Goal: Information Seeking & Learning: Compare options

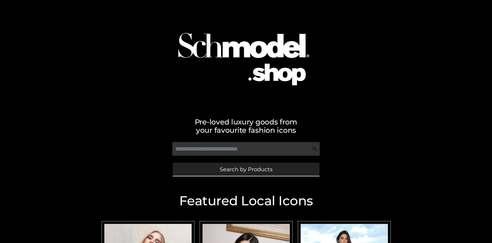
click at [246, 169] on span "Search by Products" at bounding box center [246, 169] width 53 height 5
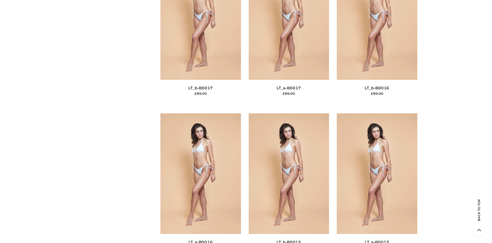
scroll to position [1735, 0]
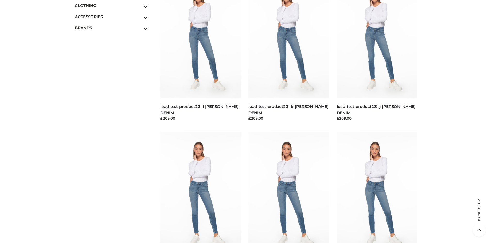
click at [0, 0] on span "DRESSES" at bounding box center [0, 0] width 0 height 0
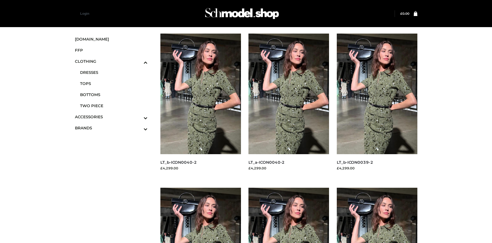
scroll to position [398, 0]
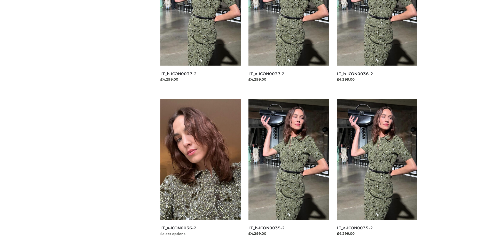
click at [201, 171] on img at bounding box center [201, 159] width 81 height 121
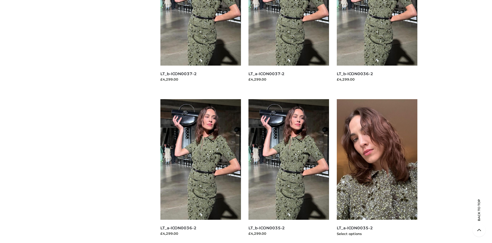
click at [377, 171] on img at bounding box center [377, 159] width 81 height 121
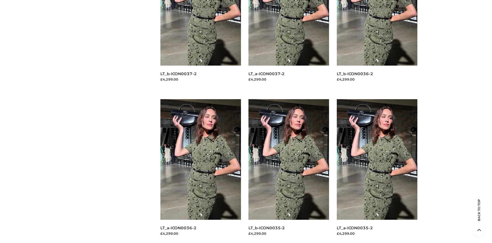
scroll to position [0, 0]
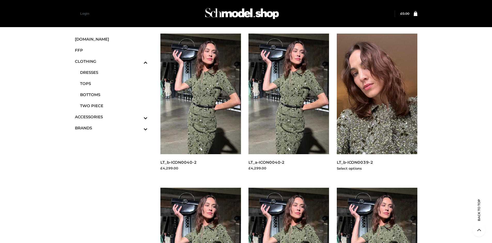
click at [377, 105] on img at bounding box center [377, 94] width 81 height 121
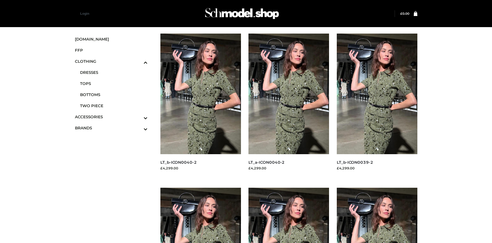
scroll to position [398, 0]
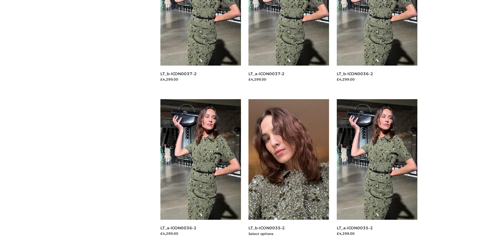
click at [289, 171] on img at bounding box center [289, 159] width 81 height 121
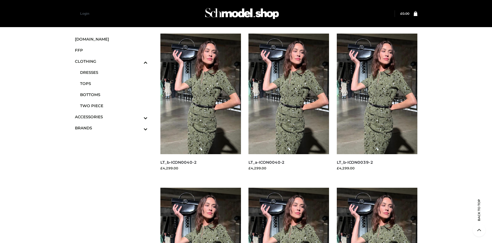
click at [0, 0] on span "BAGS" at bounding box center [0, 0] width 0 height 0
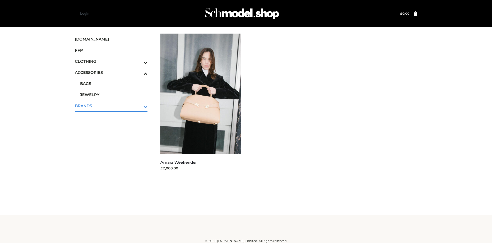
click at [139, 106] on icon "Toggle Submenu" at bounding box center [119, 107] width 58 height 6
click at [114, 106] on span "PARKERSMITH" at bounding box center [114, 106] width 68 height 6
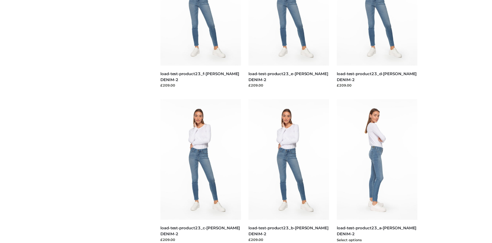
click at [377, 171] on img at bounding box center [377, 159] width 81 height 121
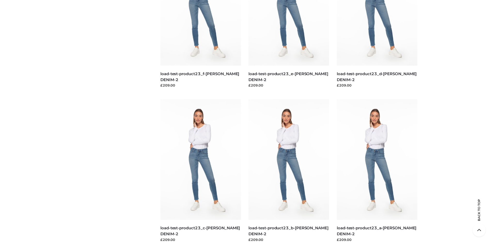
scroll to position [0, 0]
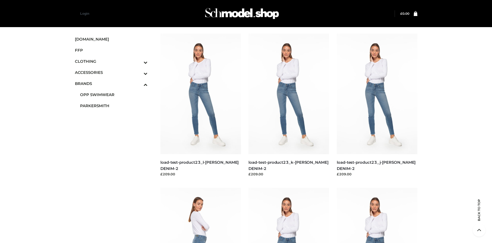
click at [111, 50] on span "FFP" at bounding box center [111, 50] width 73 height 6
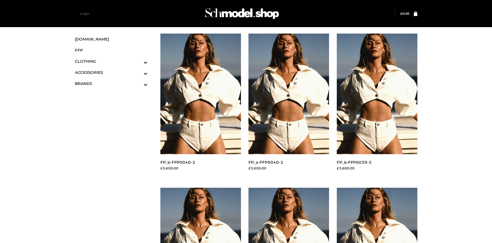
scroll to position [398, 0]
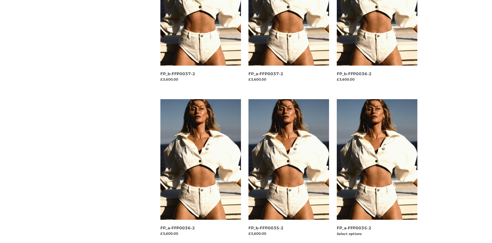
click at [377, 171] on img at bounding box center [377, 159] width 81 height 121
click at [289, 171] on img at bounding box center [289, 159] width 81 height 121
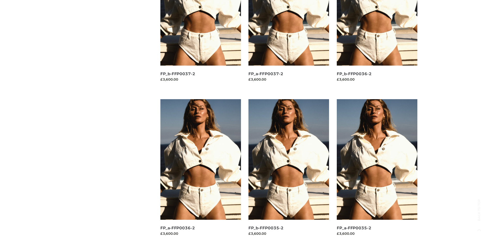
scroll to position [0, 0]
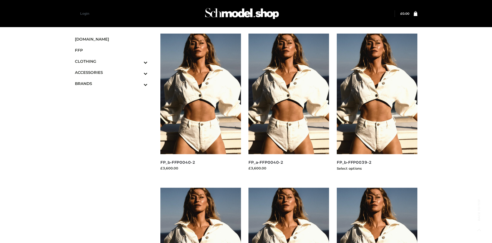
click at [377, 105] on img at bounding box center [377, 94] width 81 height 121
